Goal: Find contact information: Find contact information

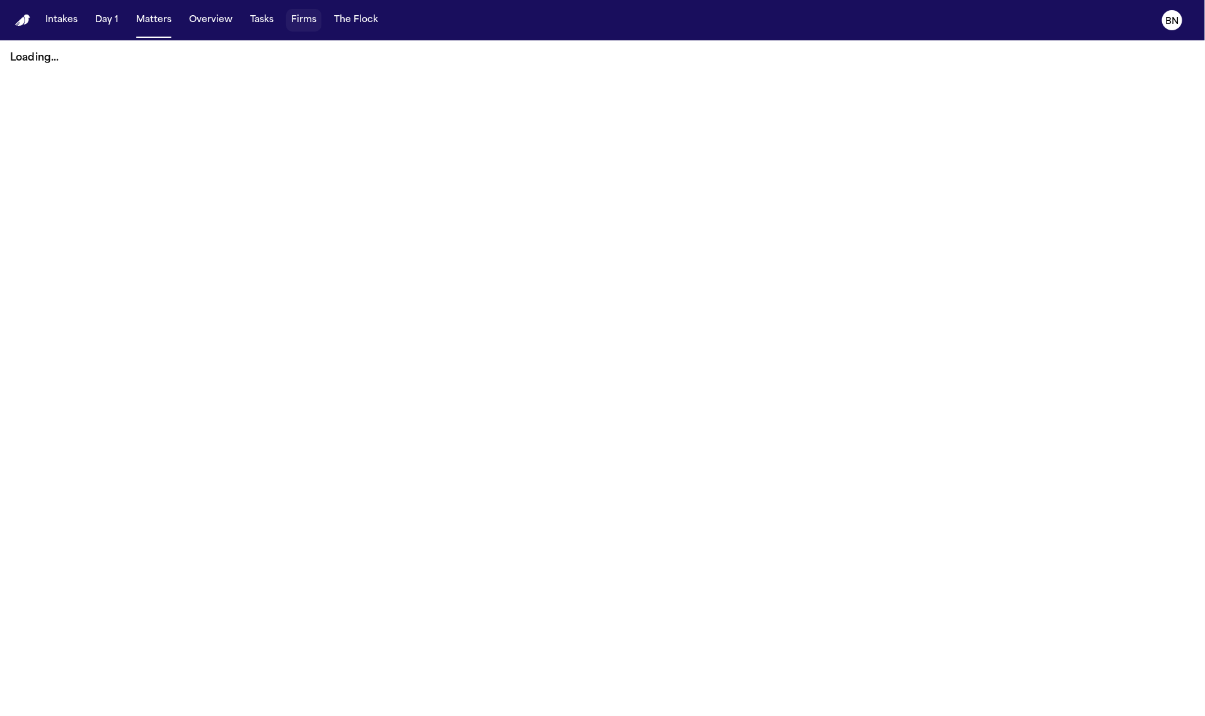
click at [297, 24] on button "Firms" at bounding box center [303, 20] width 35 height 23
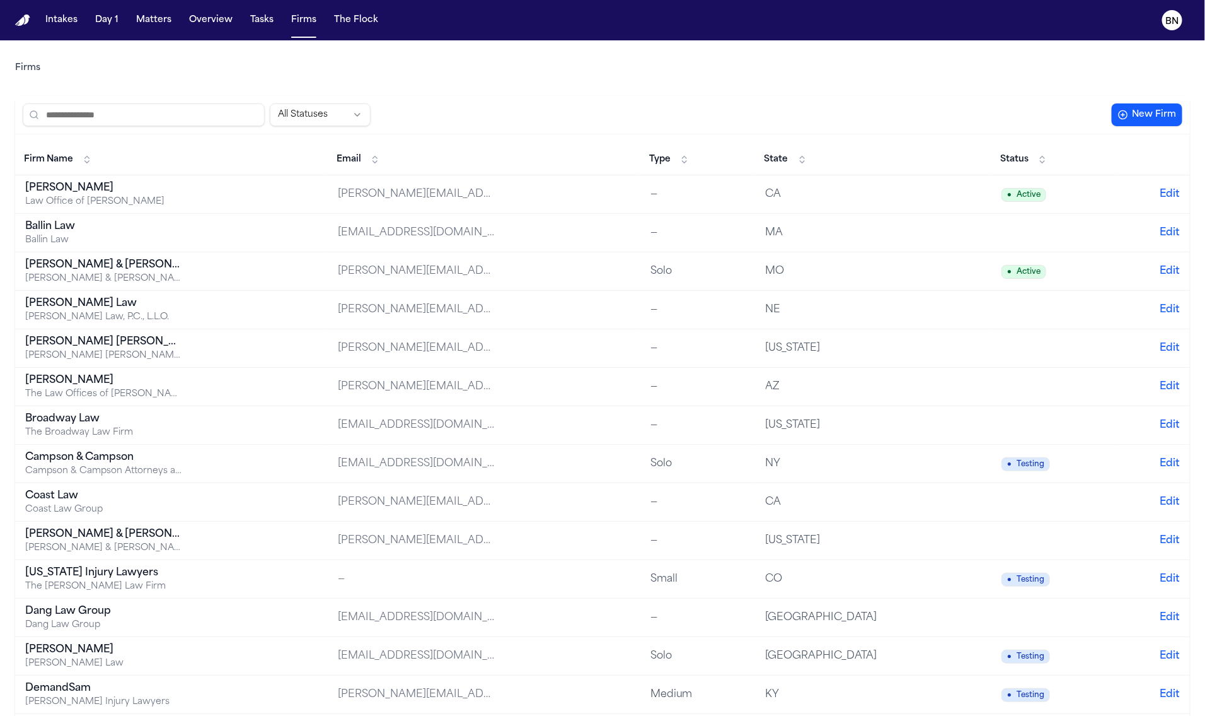
click at [304, 180] on td "Albert Le Law Office of Albert Le" at bounding box center [171, 194] width 313 height 38
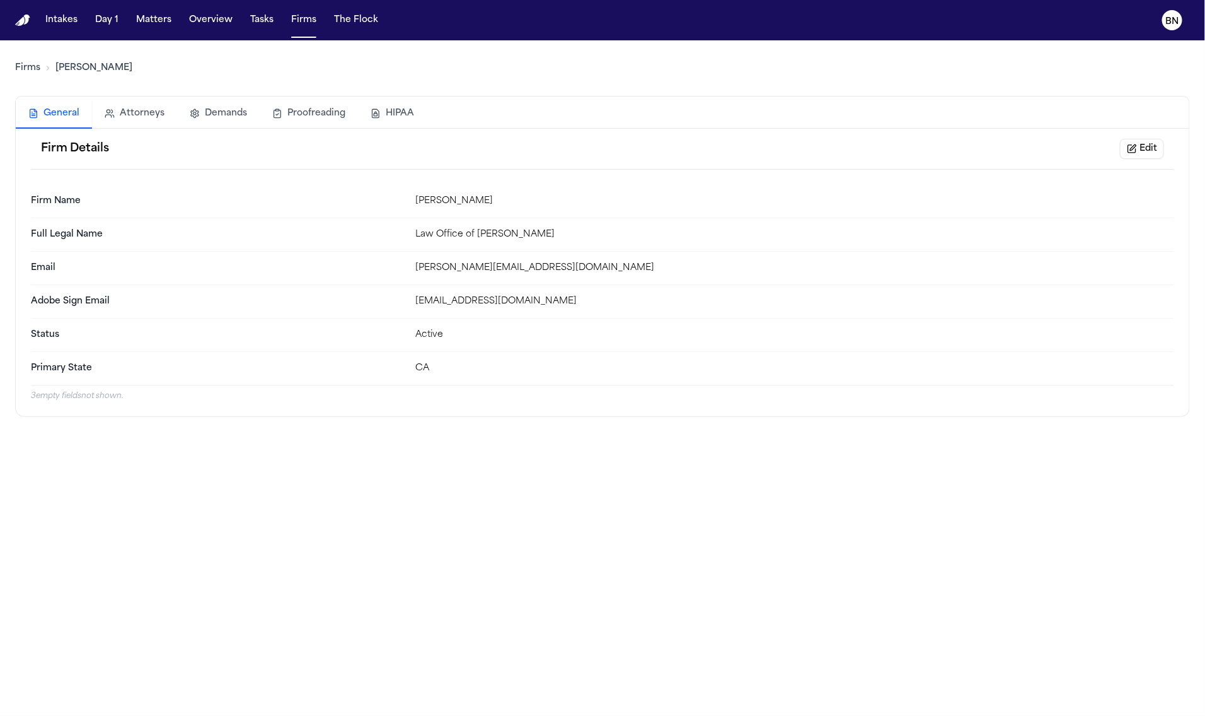
click at [1135, 143] on button "Edit" at bounding box center [1142, 149] width 44 height 20
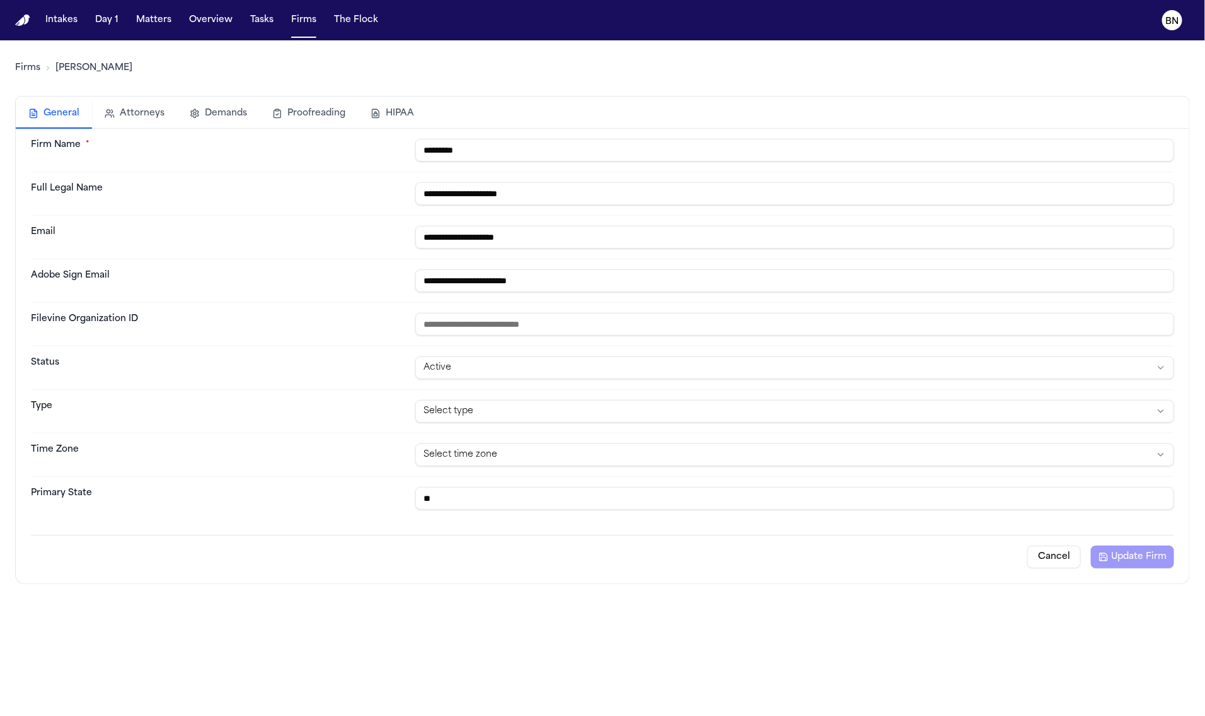
click at [291, 14] on button "Firms" at bounding box center [303, 20] width 35 height 23
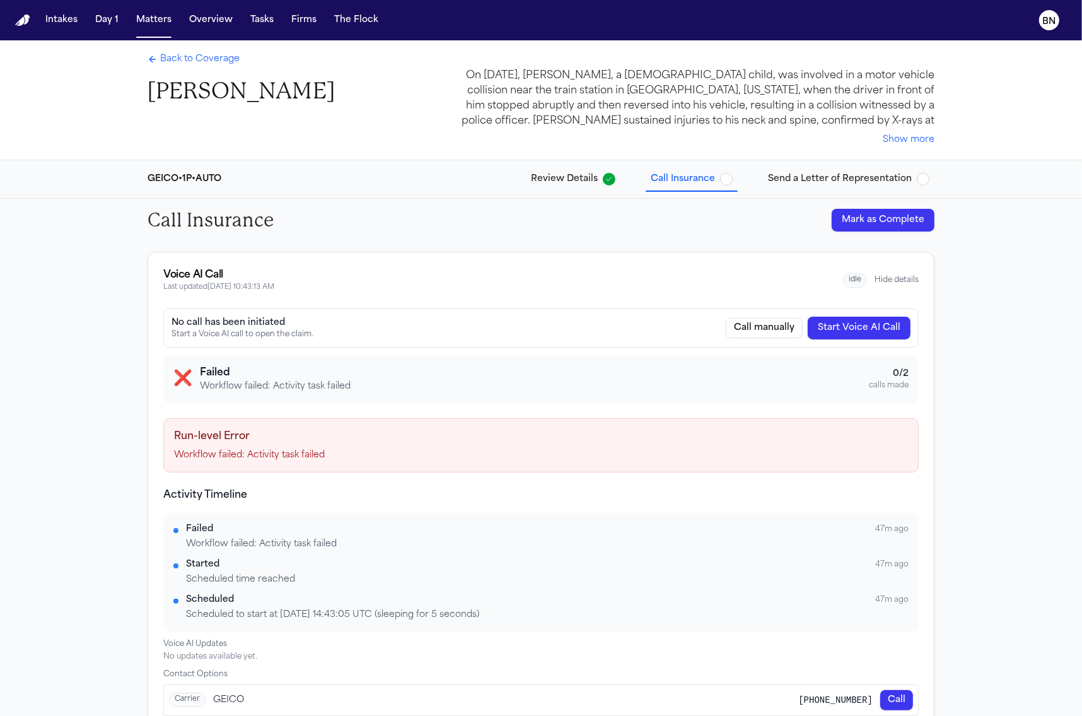
scroll to position [40, 0]
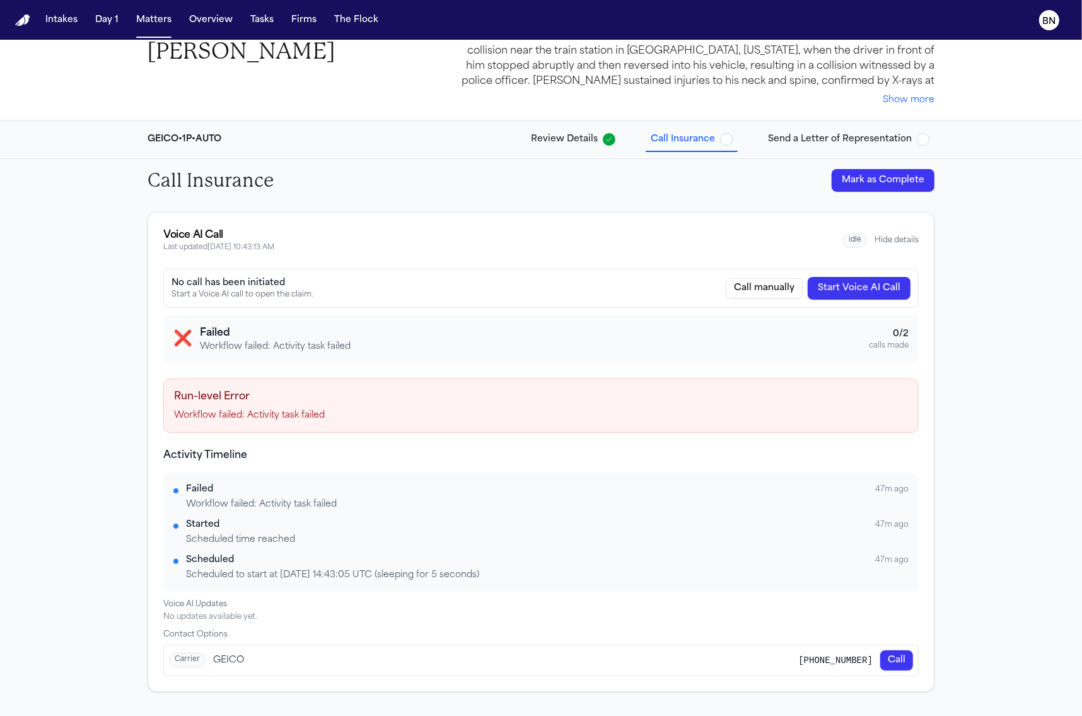
click at [296, 501] on div "Workflow failed: Activity task failed" at bounding box center [547, 504] width 722 height 13
click at [296, 533] on div "Scheduled time reached" at bounding box center [547, 539] width 722 height 13
drag, startPoint x: 874, startPoint y: 658, endPoint x: 798, endPoint y: 656, distance: 75.7
click at [798, 656] on div "Carrier GEICO [PHONE_NUMBER] Call" at bounding box center [541, 660] width 754 height 30
copy span "[PHONE_NUMBER]"
